Goal: Navigation & Orientation: Understand site structure

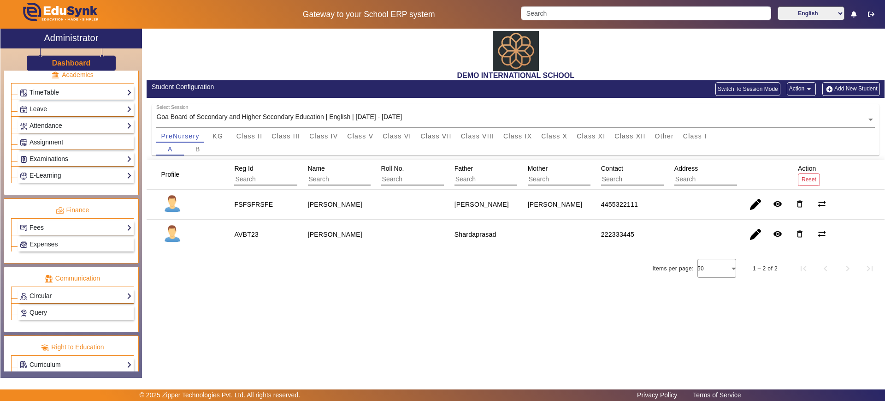
scroll to position [376, 0]
click at [65, 228] on link "Fees" at bounding box center [76, 227] width 112 height 11
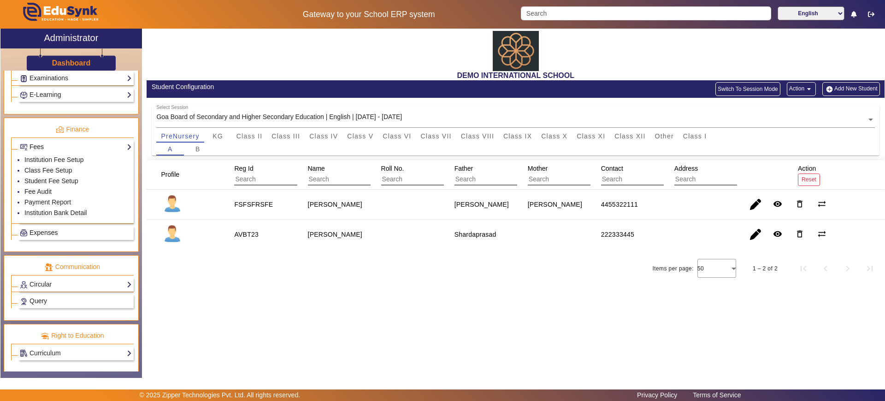
click at [65, 228] on link "Expenses" at bounding box center [76, 232] width 112 height 11
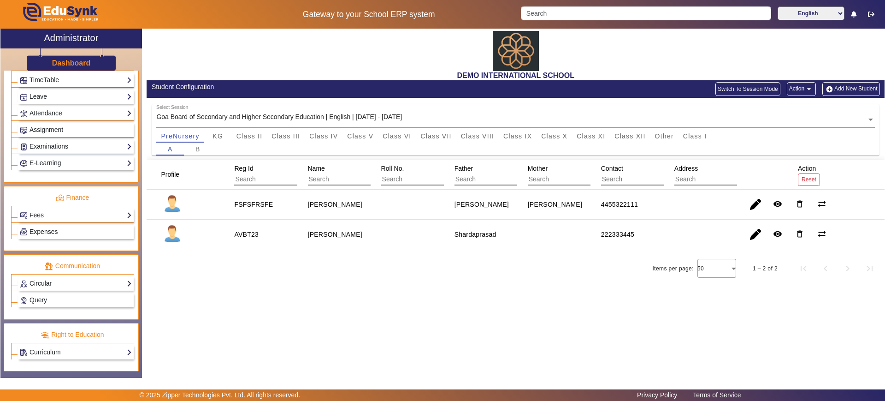
scroll to position [388, 0]
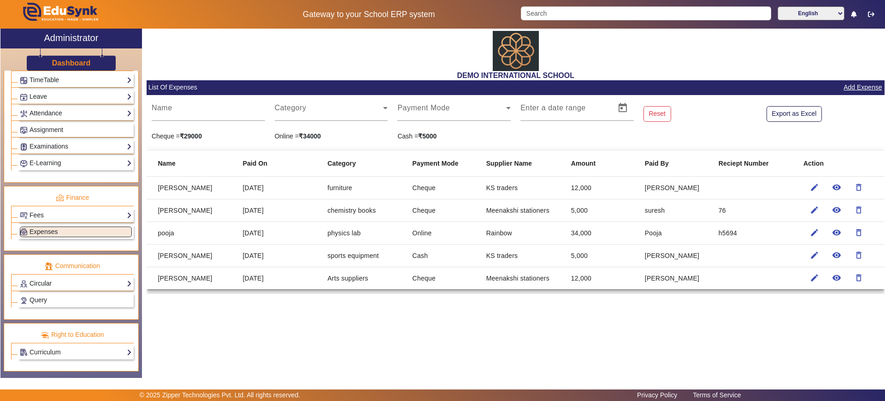
click at [81, 278] on link "Circular" at bounding box center [76, 283] width 112 height 11
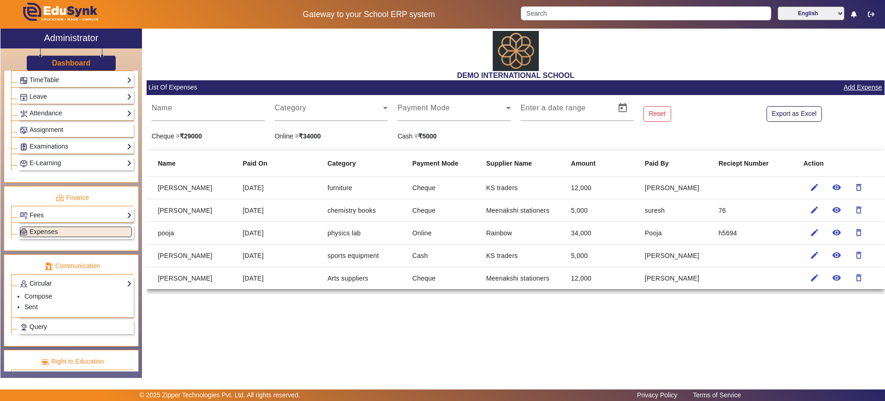
click at [81, 278] on link "Circular" at bounding box center [76, 283] width 112 height 11
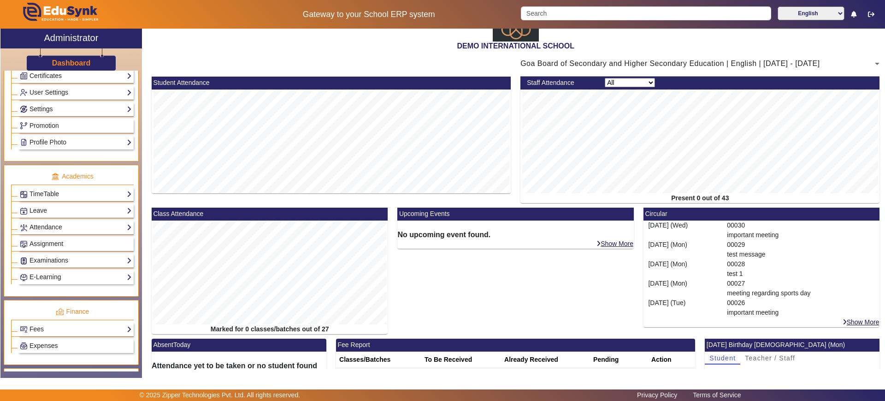
scroll to position [39, 0]
